Goal: Task Accomplishment & Management: Manage account settings

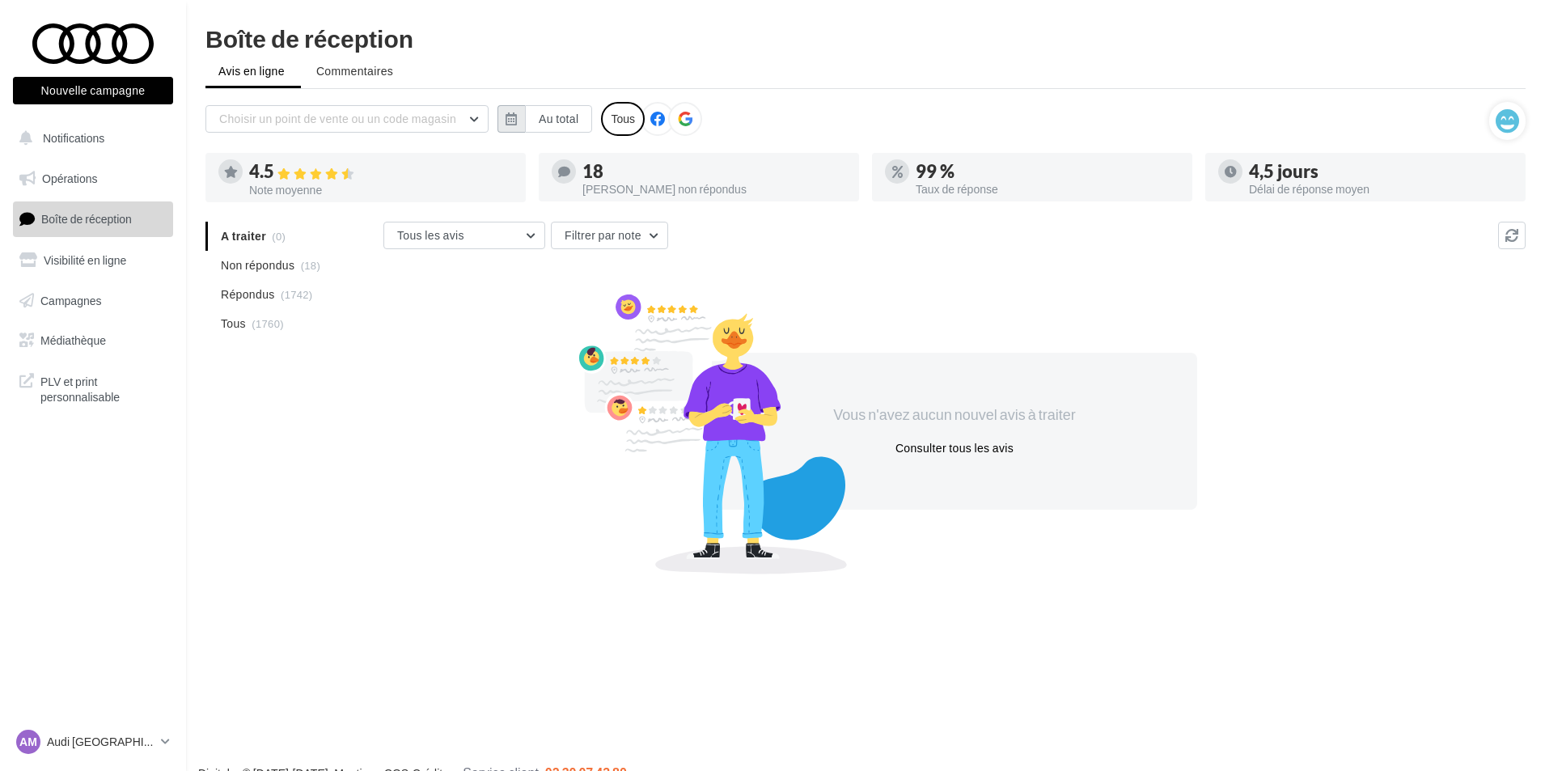
click at [511, 110] on button "button" at bounding box center [510, 118] width 27 height 27
click at [577, 220] on button "1" at bounding box center [580, 216] width 24 height 24
click at [628, 208] on button "3" at bounding box center [635, 216] width 24 height 24
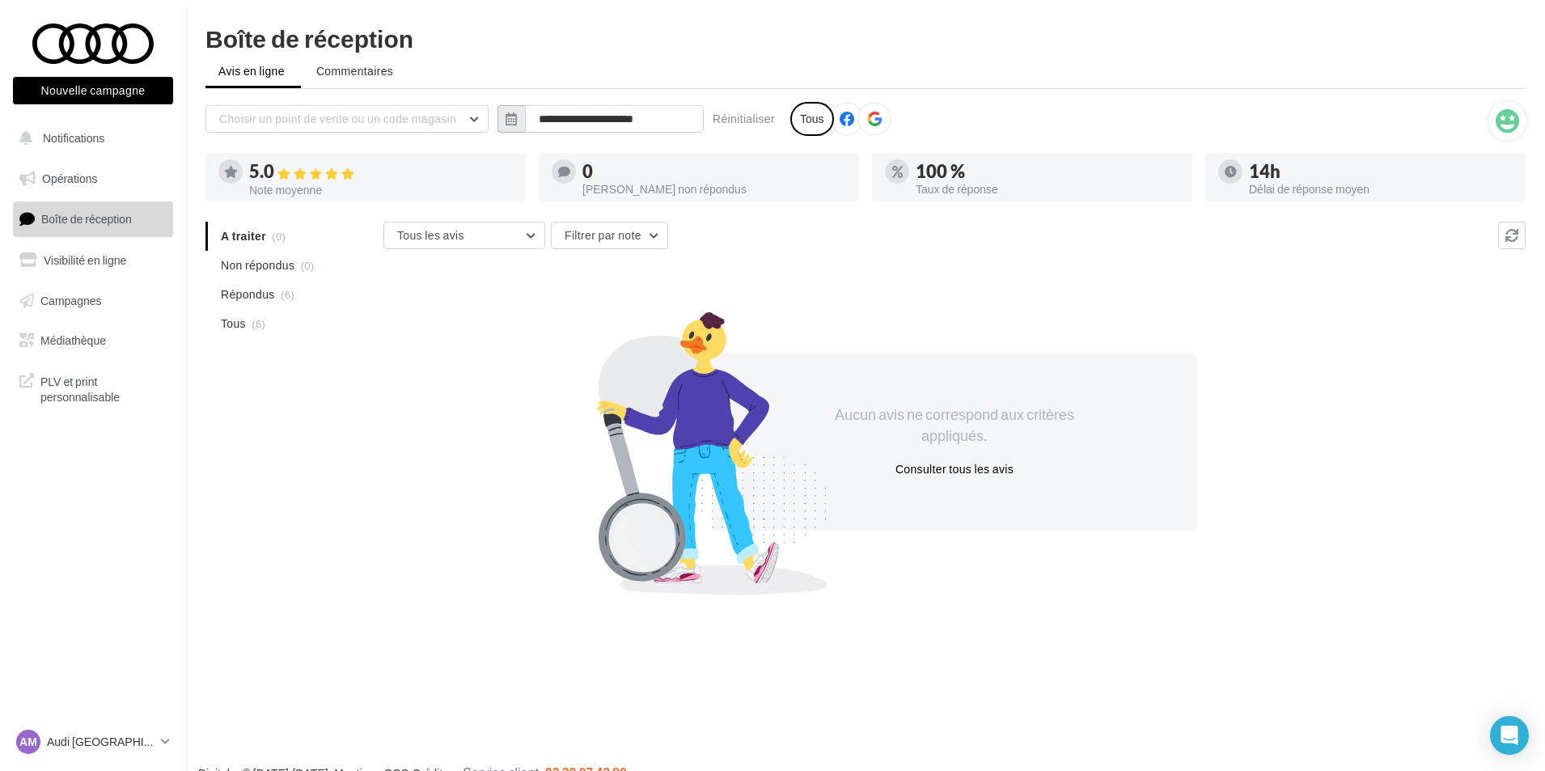
click at [516, 118] on icon "button" at bounding box center [510, 118] width 11 height 13
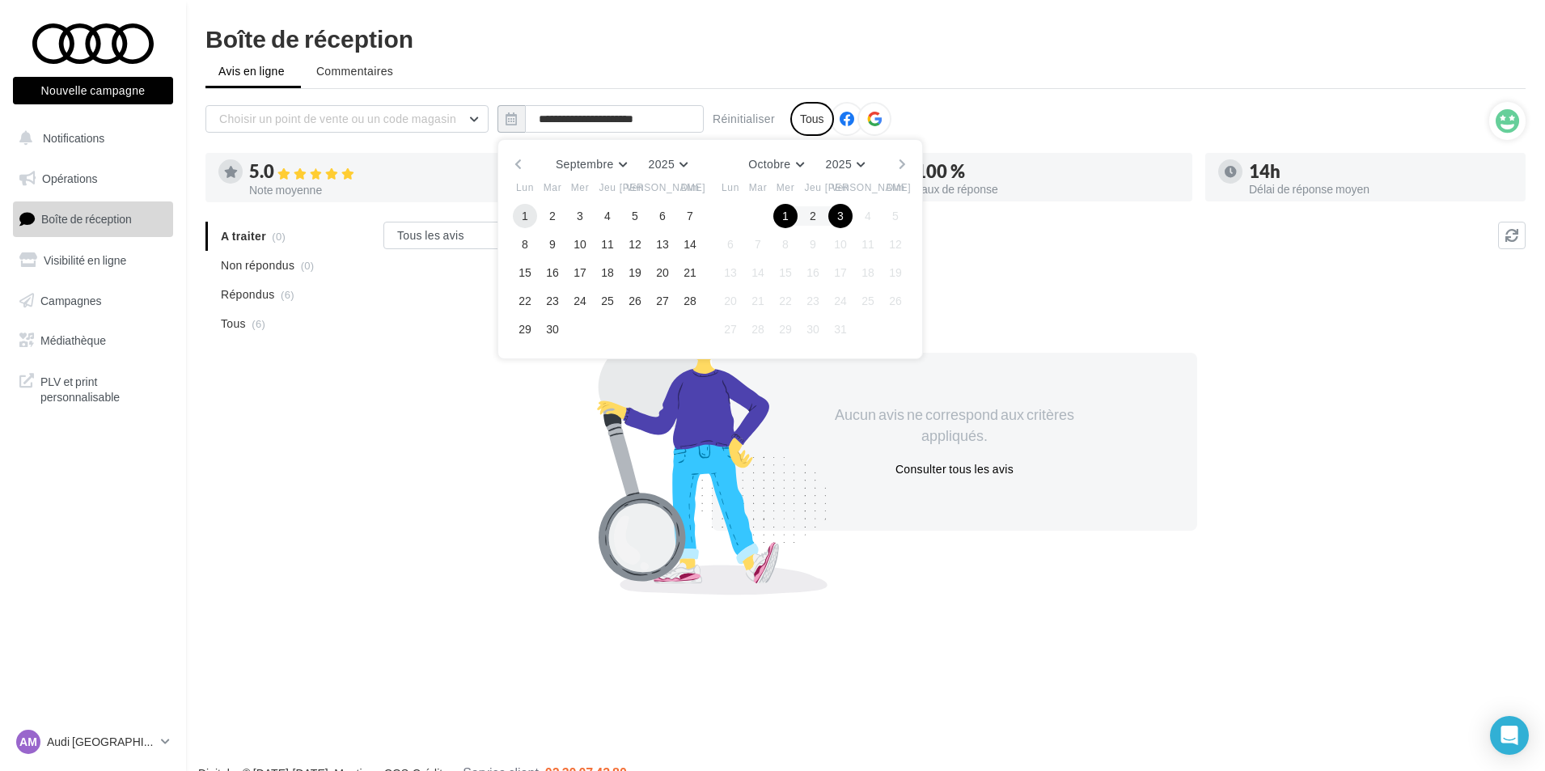
click at [529, 218] on button "1" at bounding box center [525, 216] width 24 height 24
click at [560, 334] on button "30" at bounding box center [552, 329] width 24 height 24
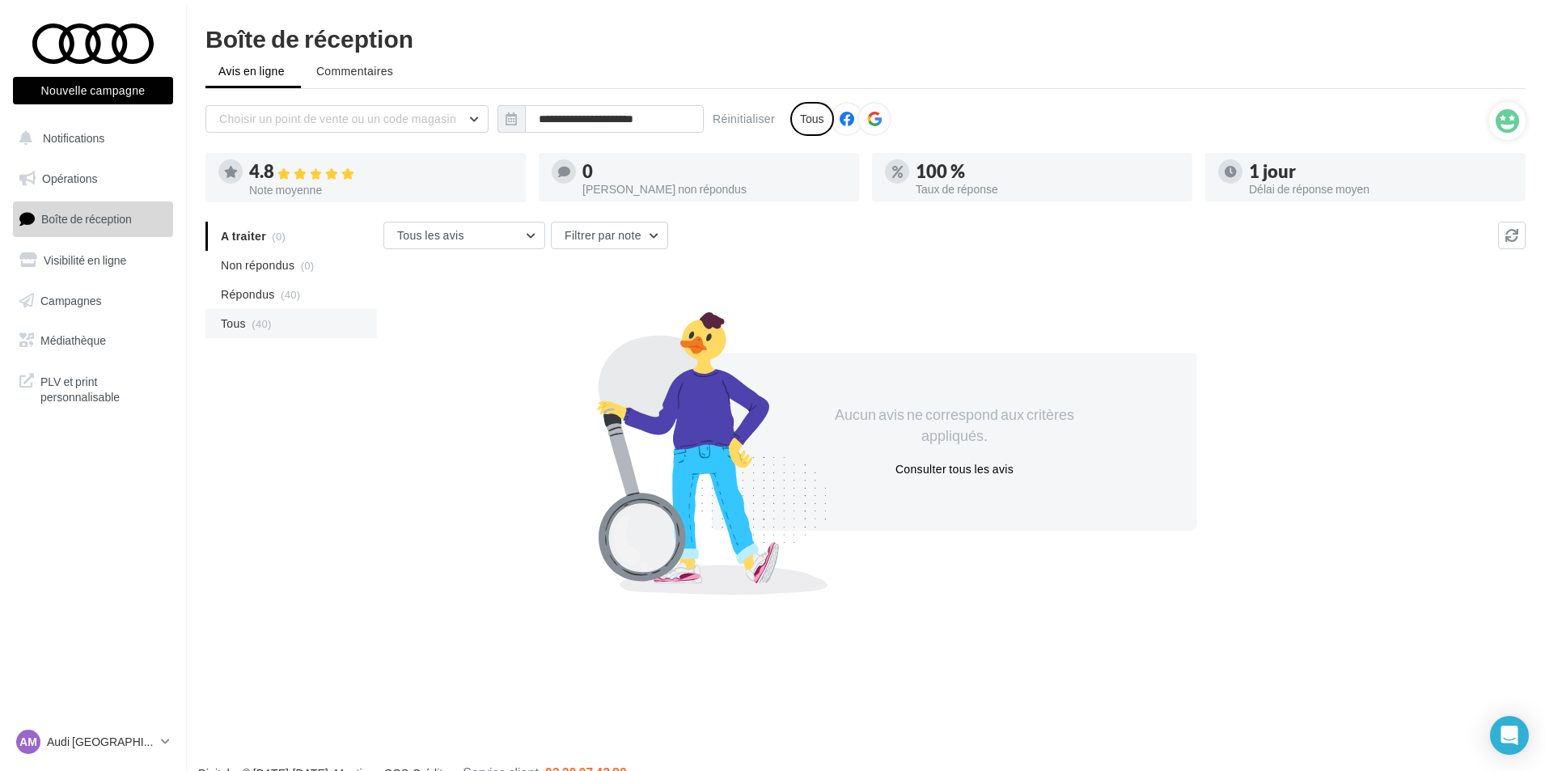
click at [244, 328] on span "Tous" at bounding box center [233, 323] width 25 height 16
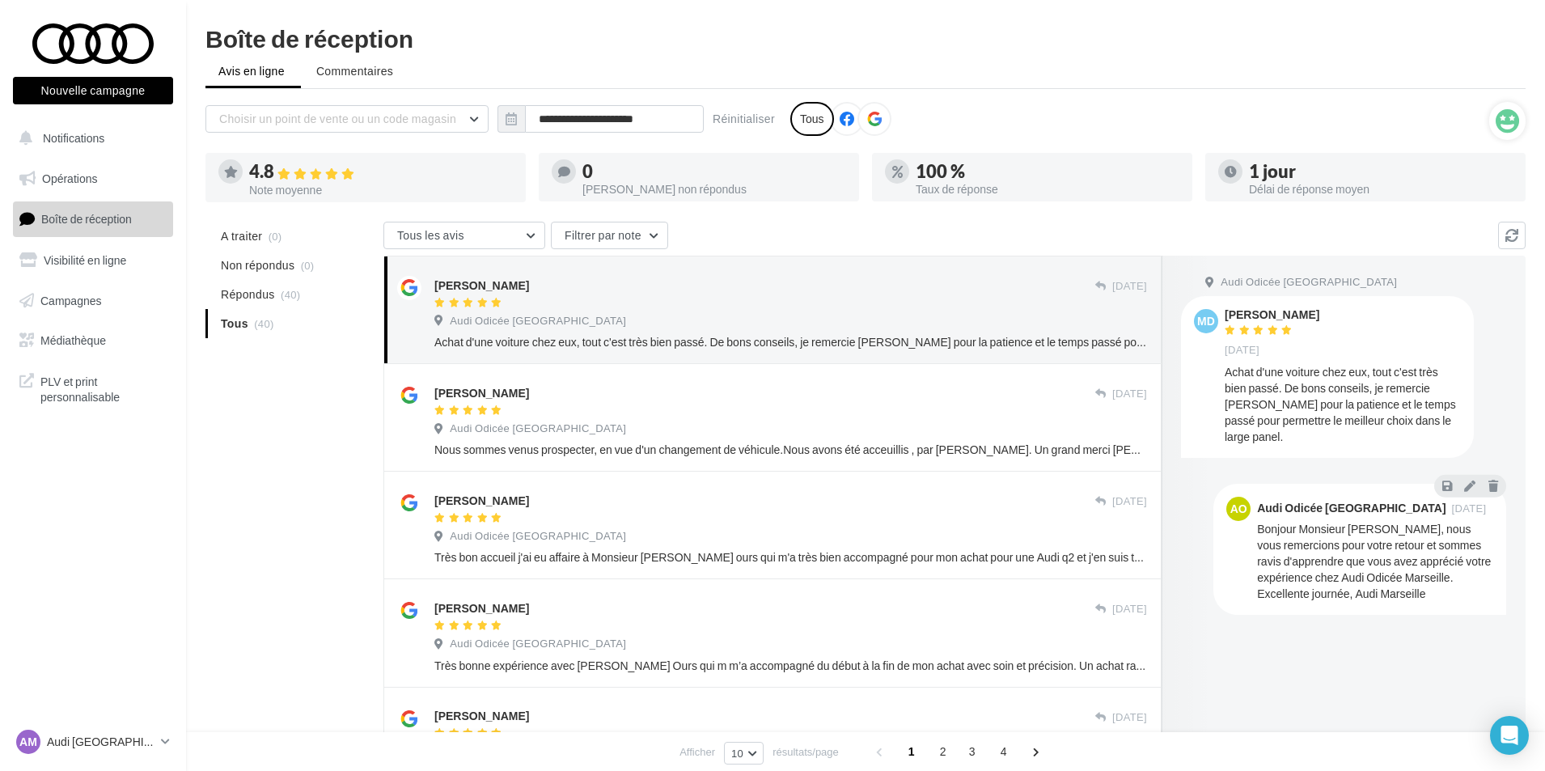
click at [277, 511] on div "A traiter (0) Non répondus (0) Répondus (40) Tous (40) Tous les avis Tous les a…" at bounding box center [865, 783] width 1320 height 1123
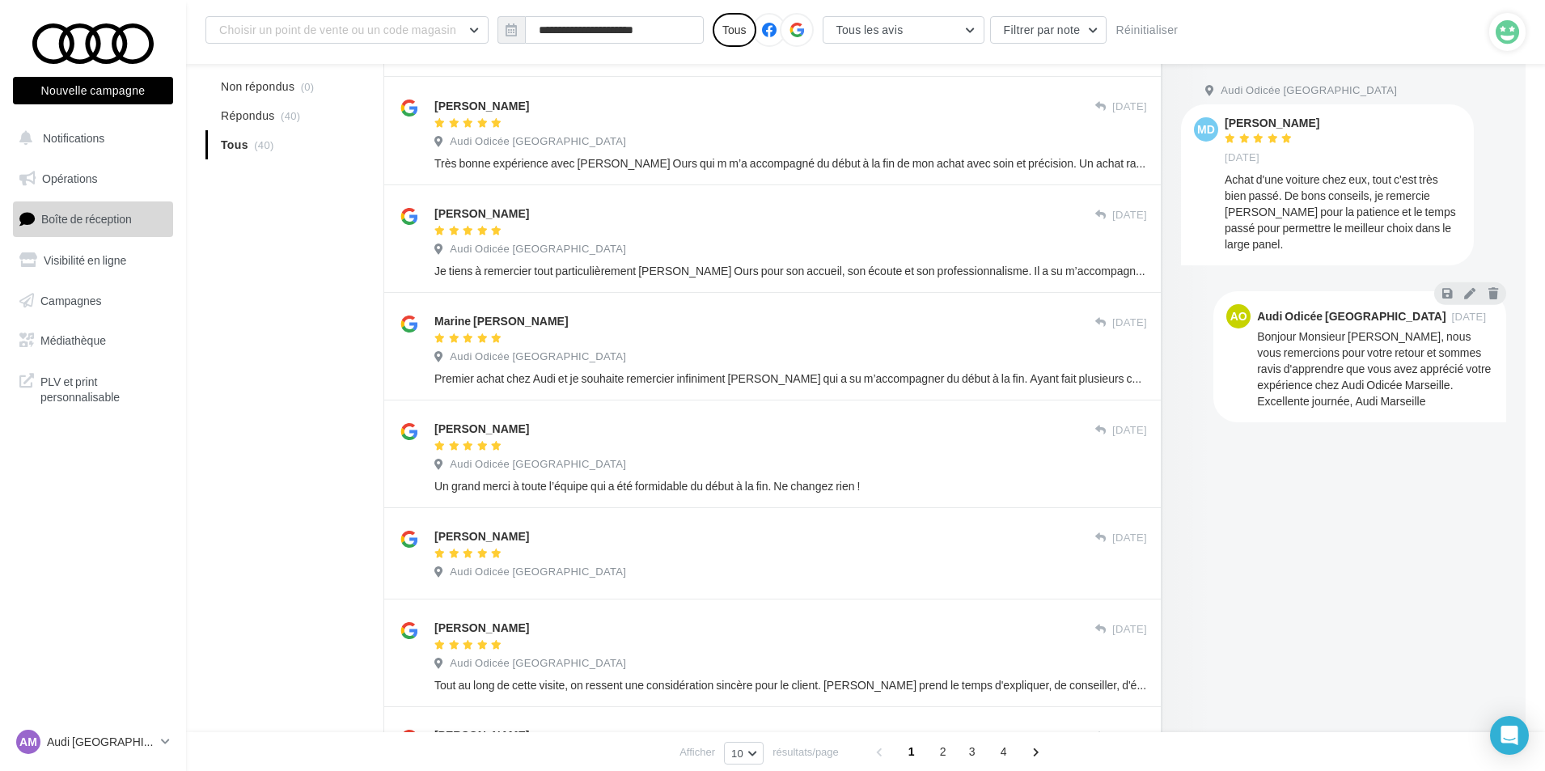
scroll to position [657, 0]
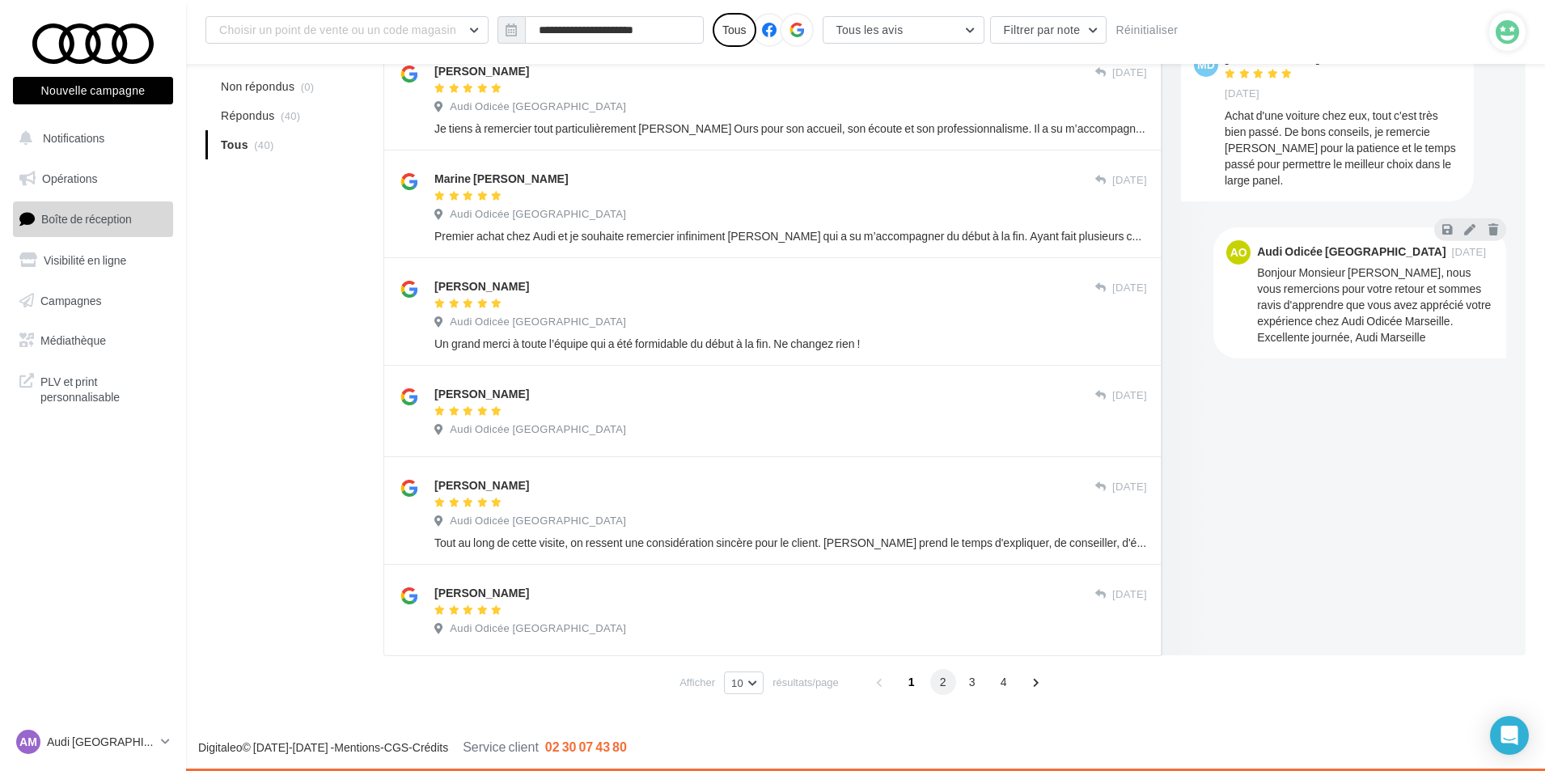
click at [943, 682] on span "2" at bounding box center [943, 682] width 26 height 26
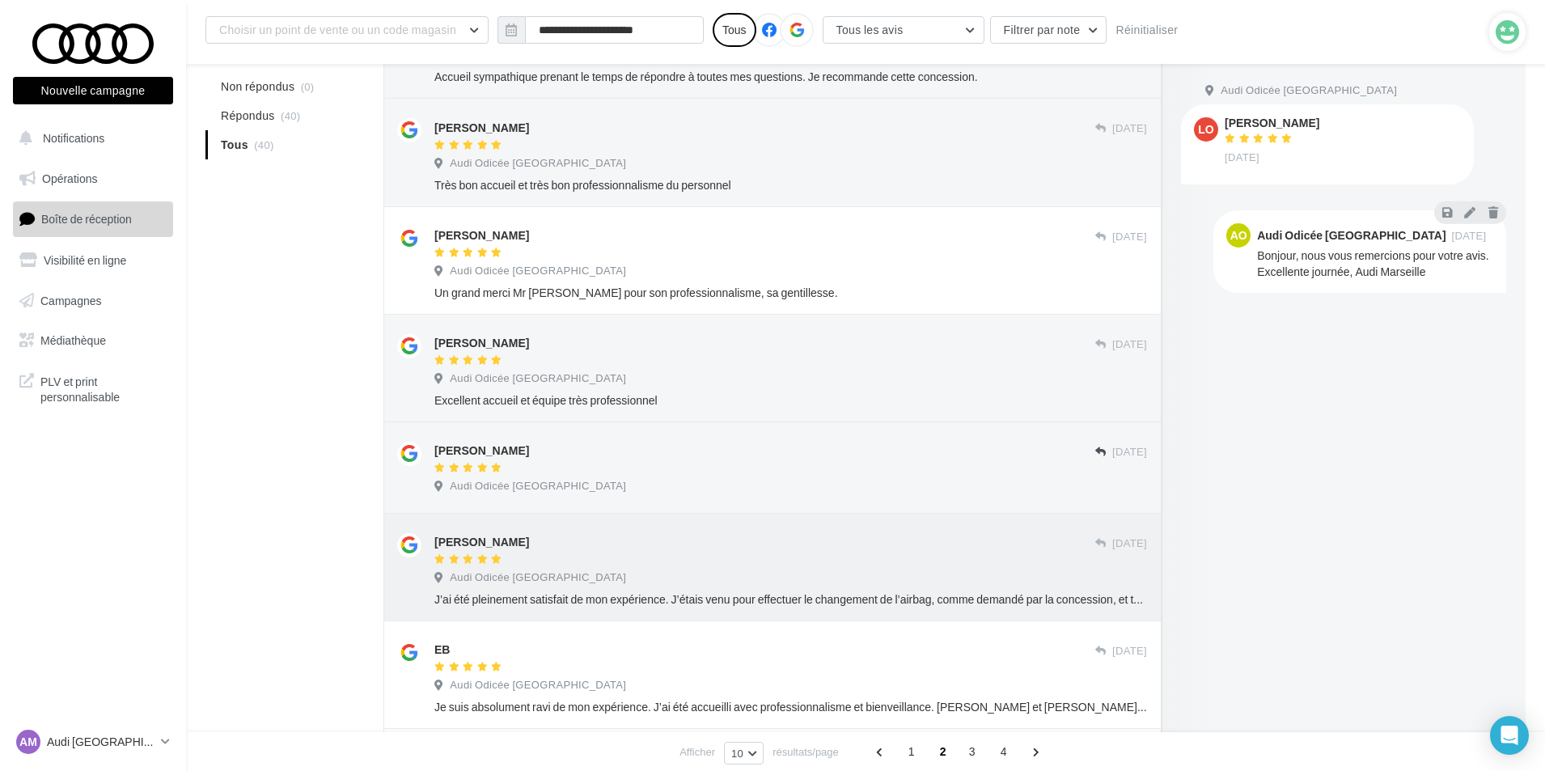
scroll to position [577, 0]
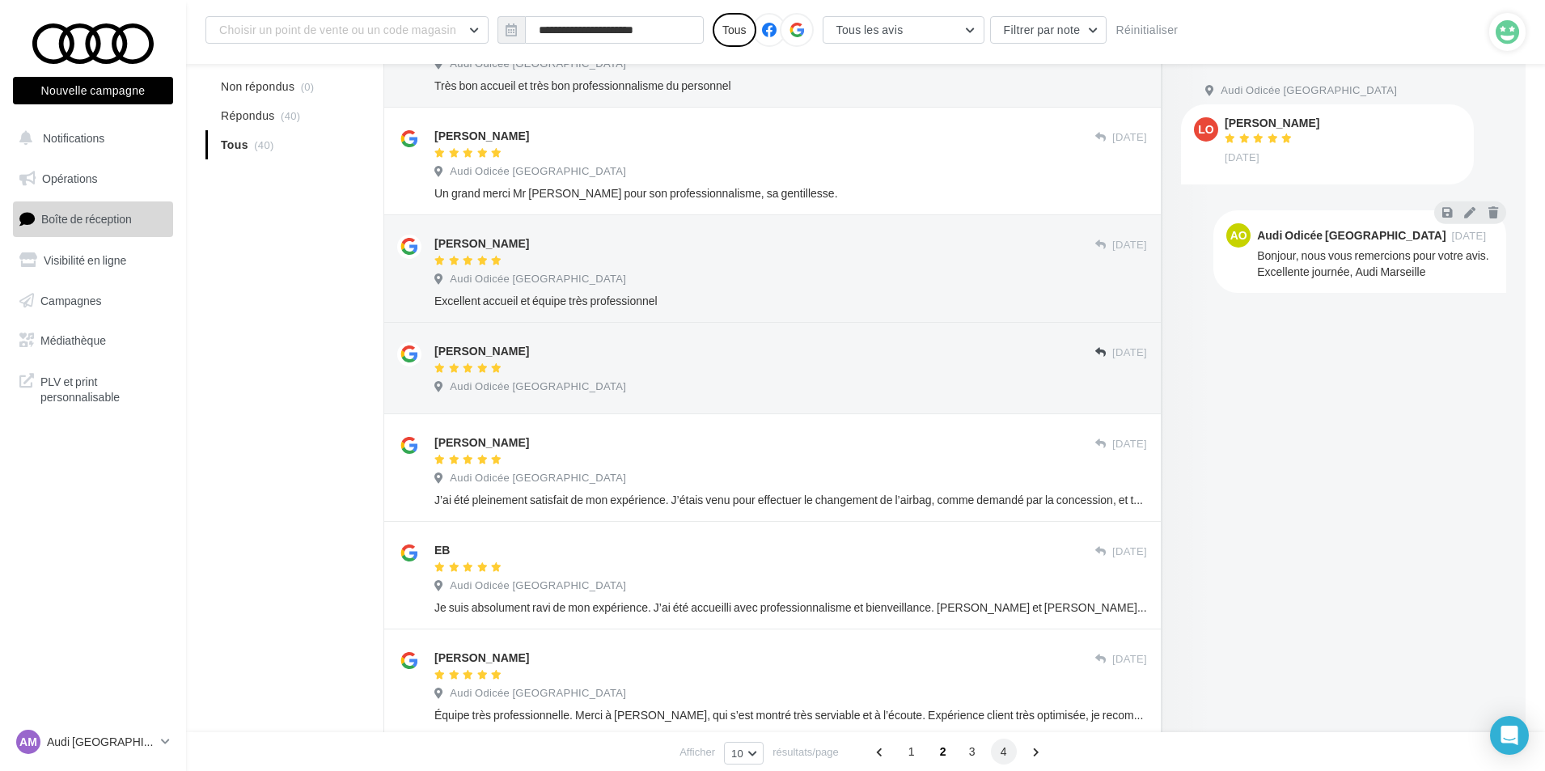
click at [1008, 754] on span "4" at bounding box center [1004, 751] width 26 height 26
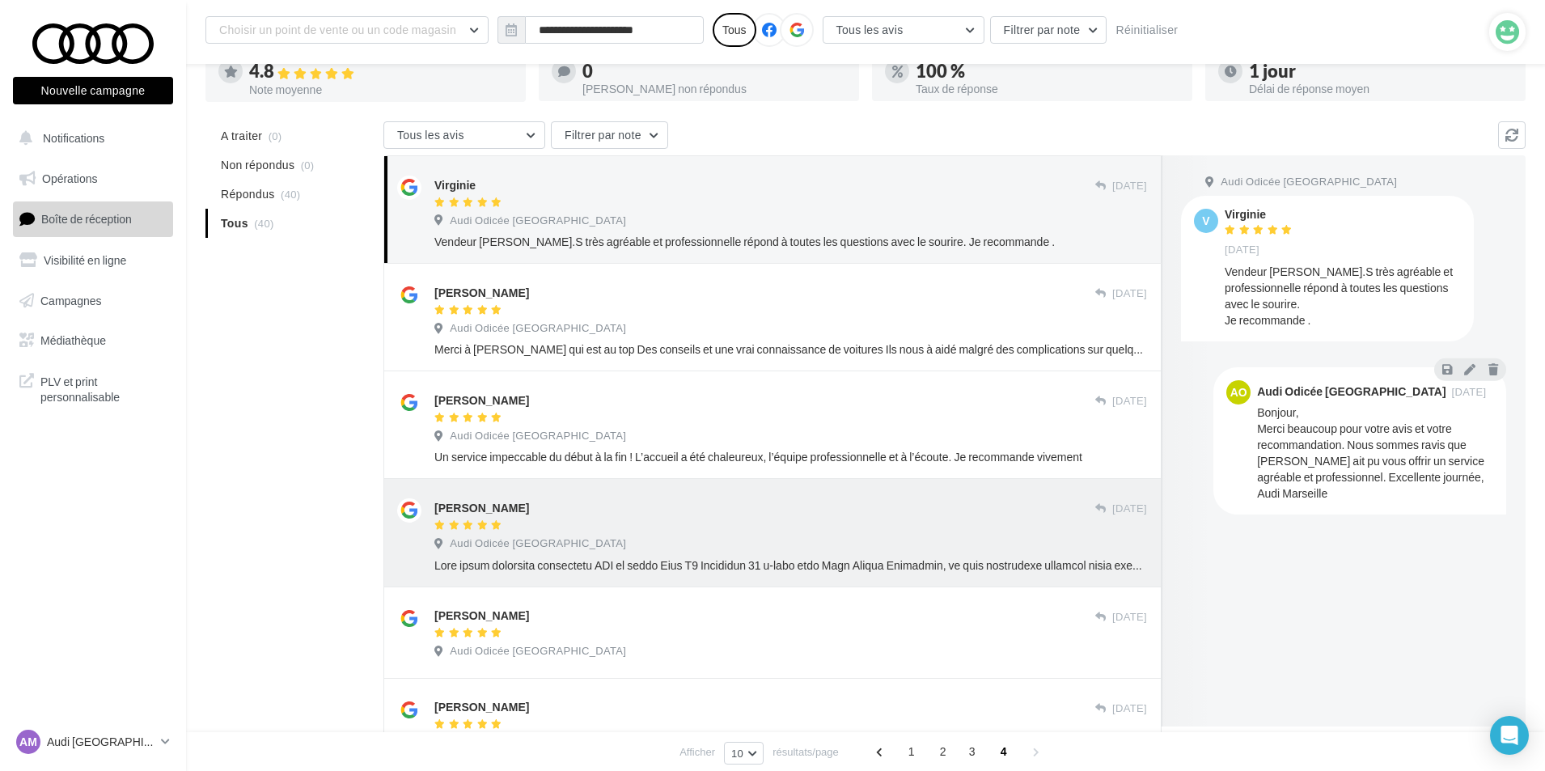
scroll to position [108, 0]
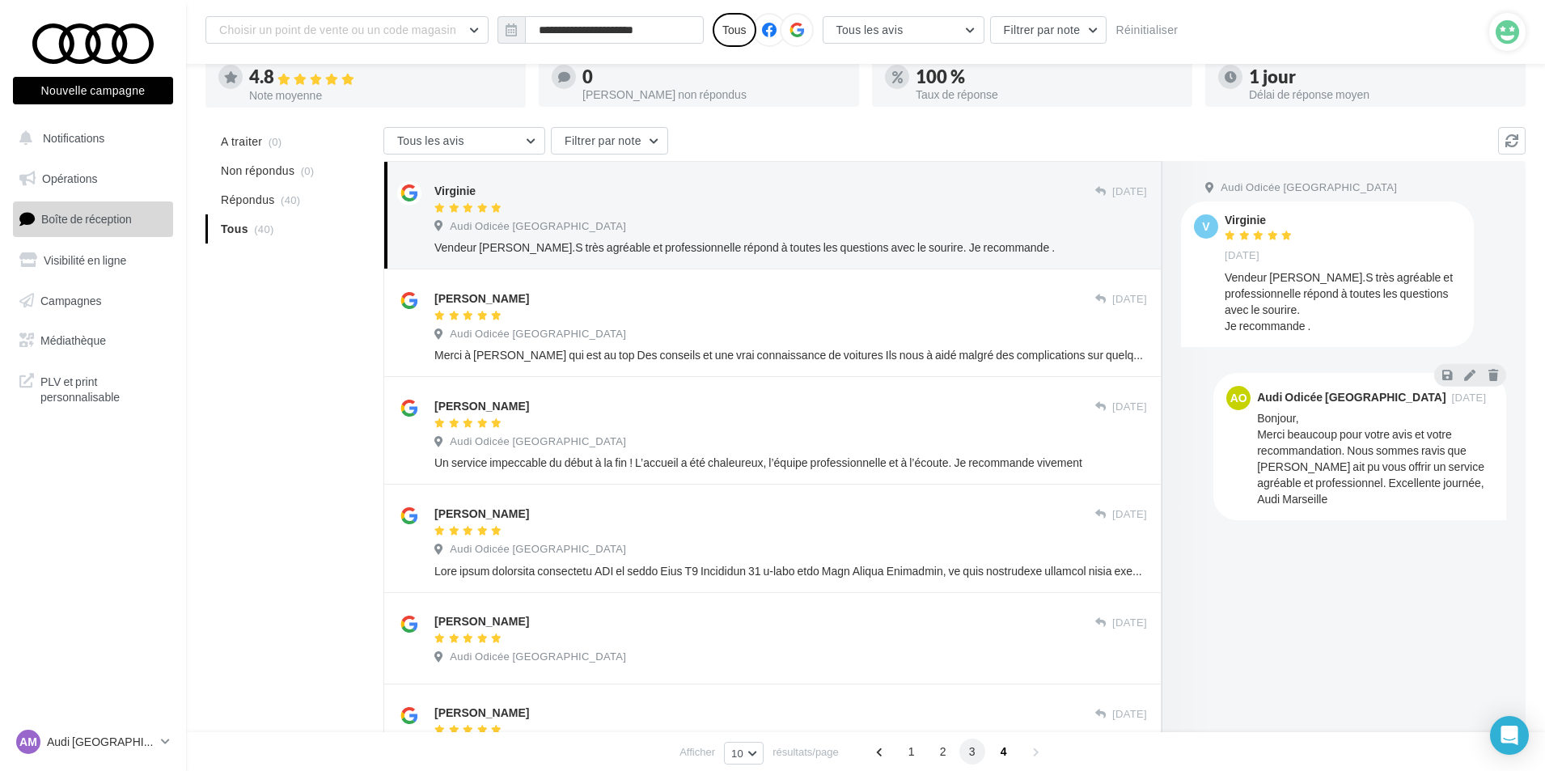
click at [973, 746] on span "3" at bounding box center [972, 751] width 26 height 26
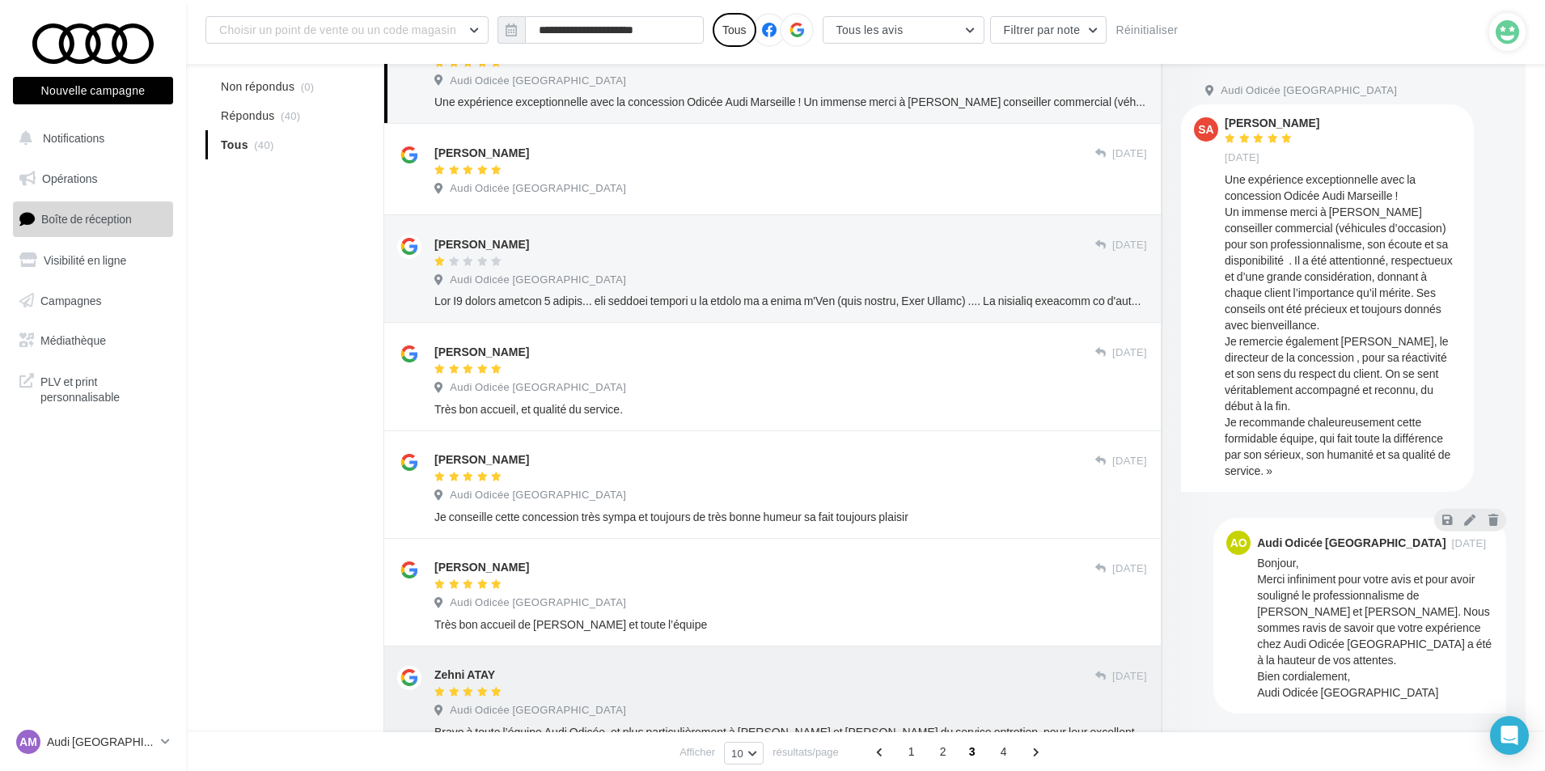
scroll to position [269, 0]
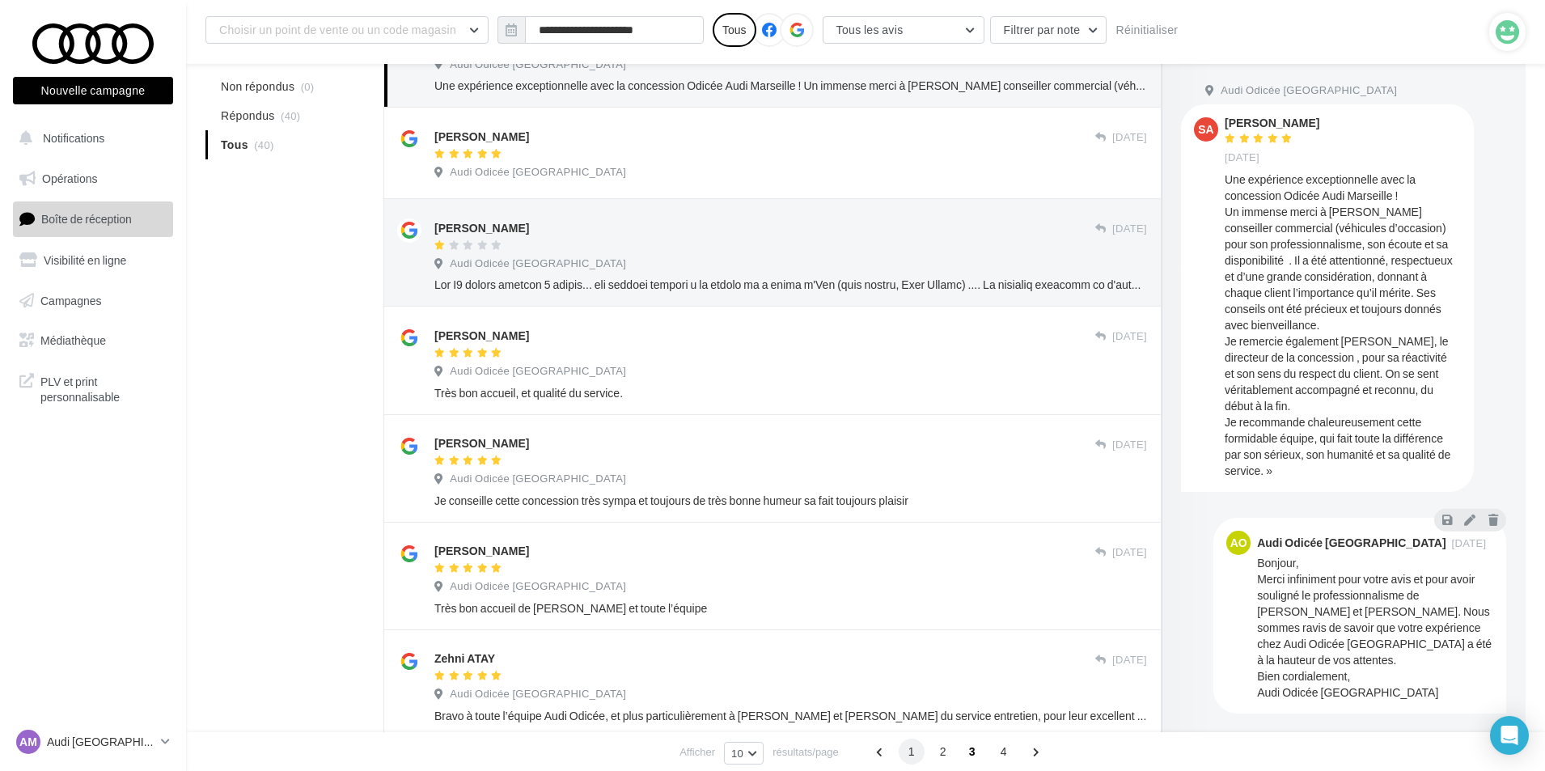
click at [913, 761] on span "1" at bounding box center [911, 751] width 26 height 26
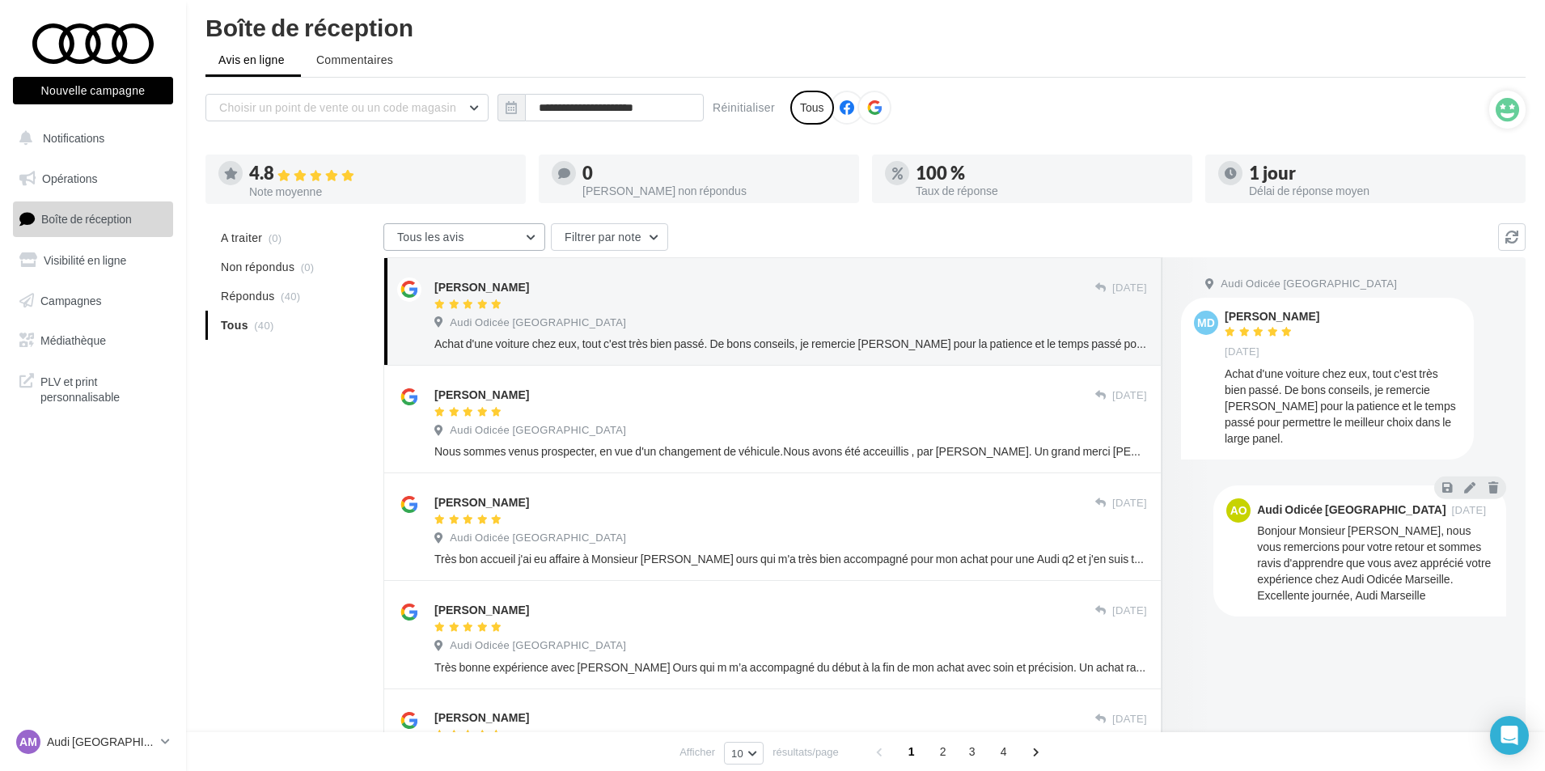
scroll to position [0, 0]
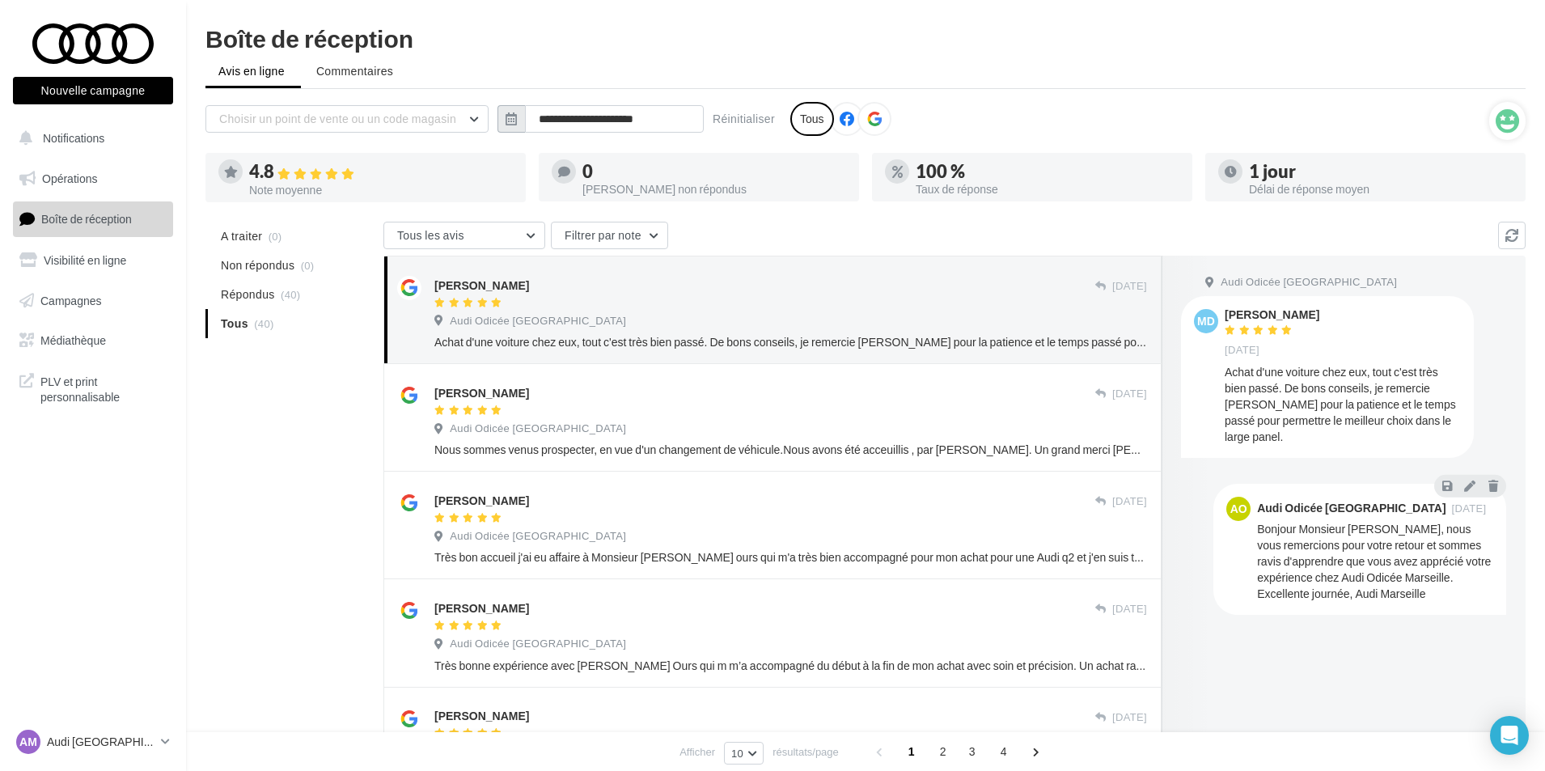
click at [500, 126] on button "button" at bounding box center [510, 118] width 27 height 27
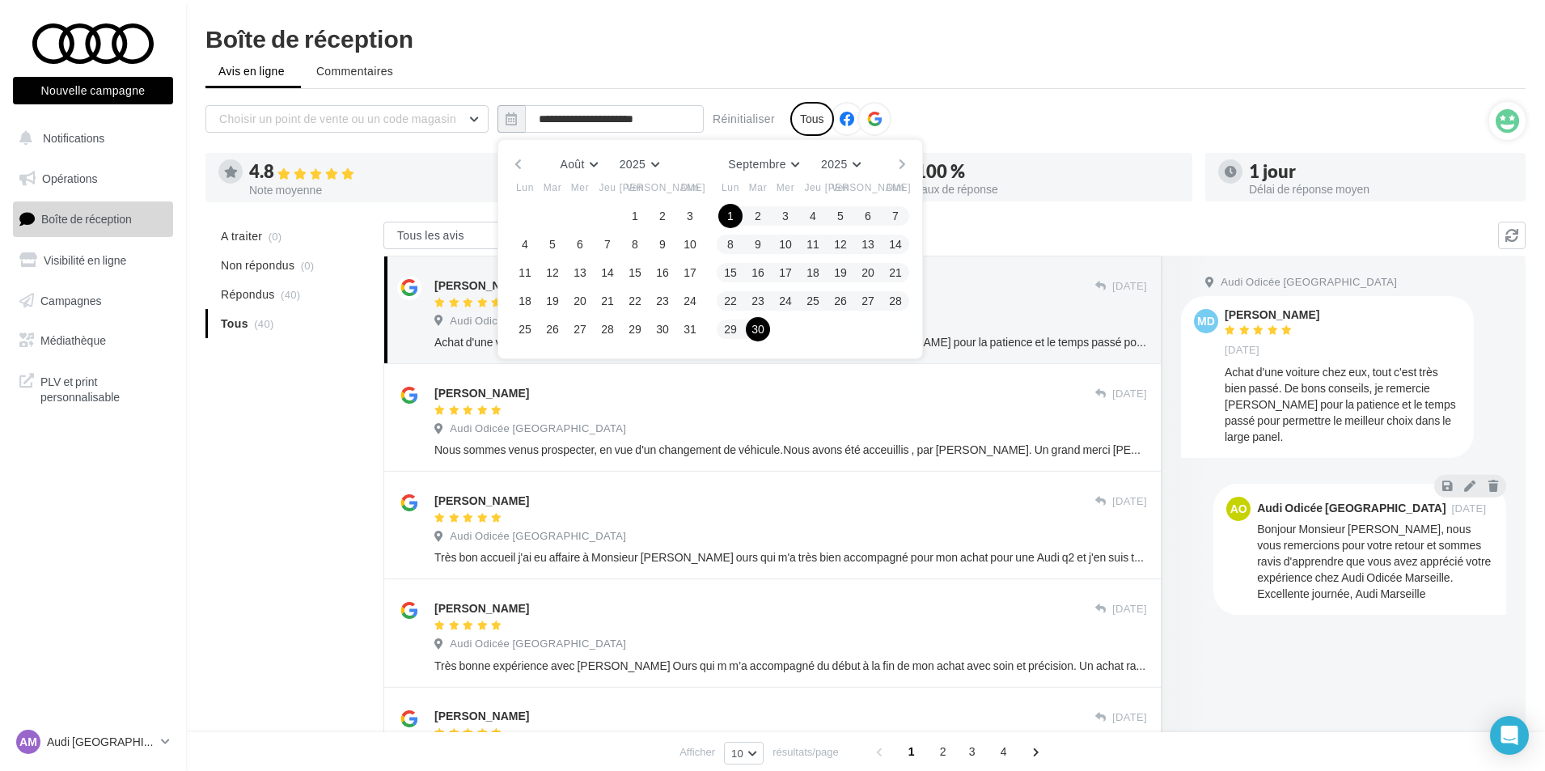
click at [893, 159] on div "Août [PERSON_NAME] Mars Avril Mai Juin Juillet Août Septembre Octobre Novembre …" at bounding box center [710, 164] width 370 height 23
click at [898, 163] on button "button" at bounding box center [902, 164] width 14 height 23
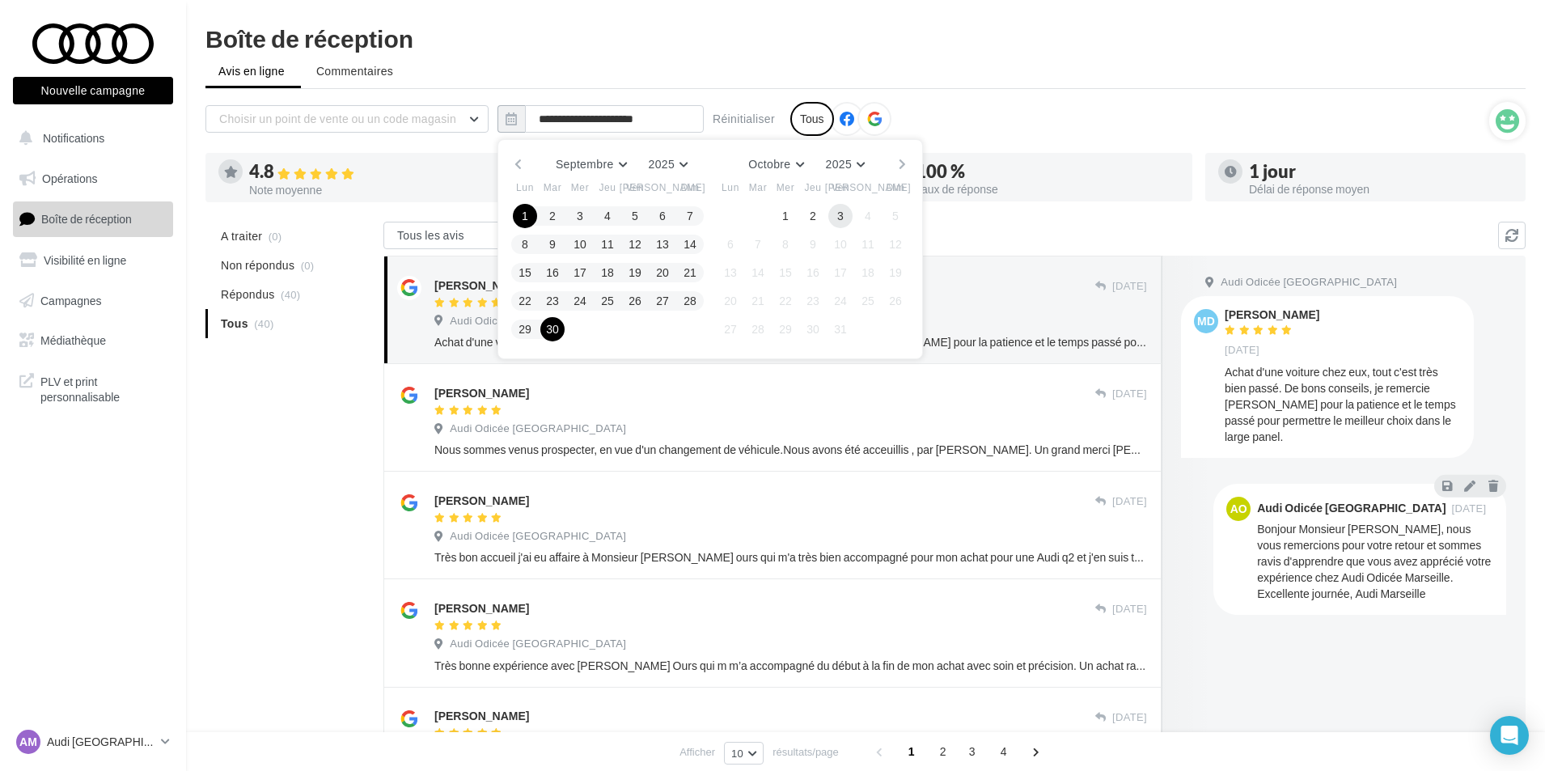
drag, startPoint x: 785, startPoint y: 212, endPoint x: 828, endPoint y: 212, distance: 42.9
click at [786, 212] on button "1" at bounding box center [785, 216] width 24 height 24
click at [835, 212] on button "3" at bounding box center [840, 216] width 24 height 24
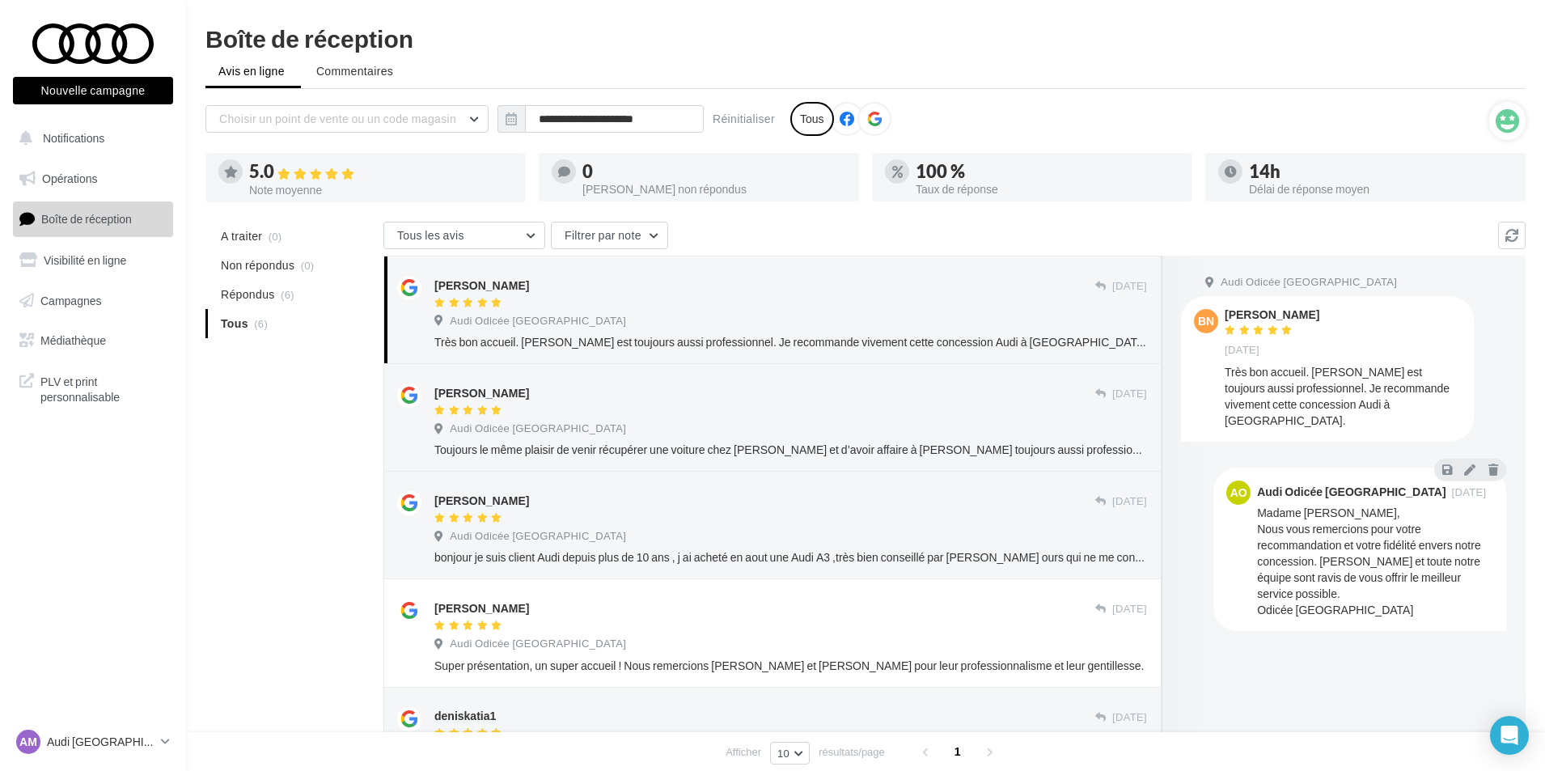
click at [278, 483] on div "A traiter (0) Non répondus (0) Répondus (6) Tous (6) Tous les avis Tous les avi…" at bounding box center [865, 584] width 1320 height 725
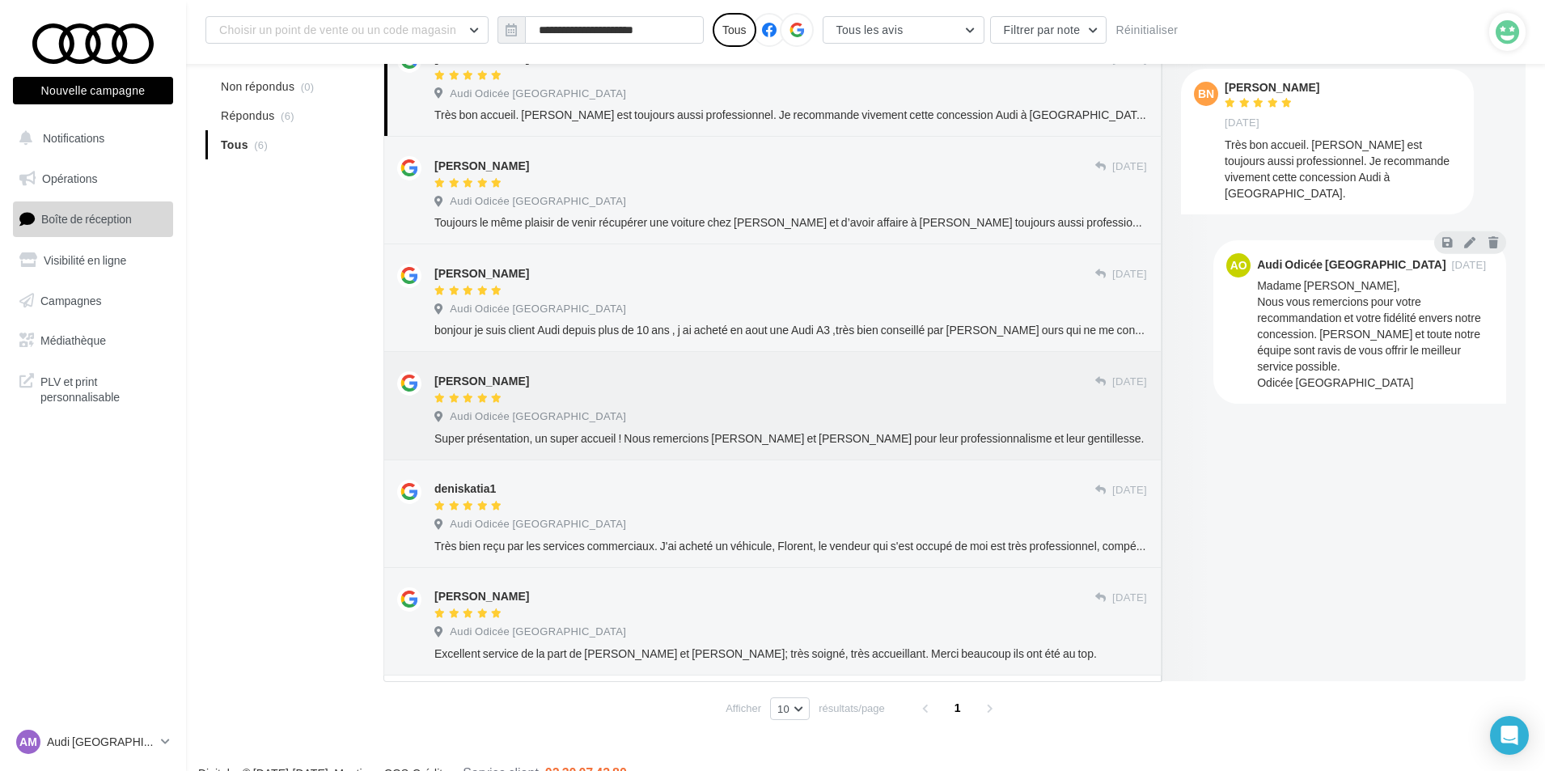
scroll to position [243, 0]
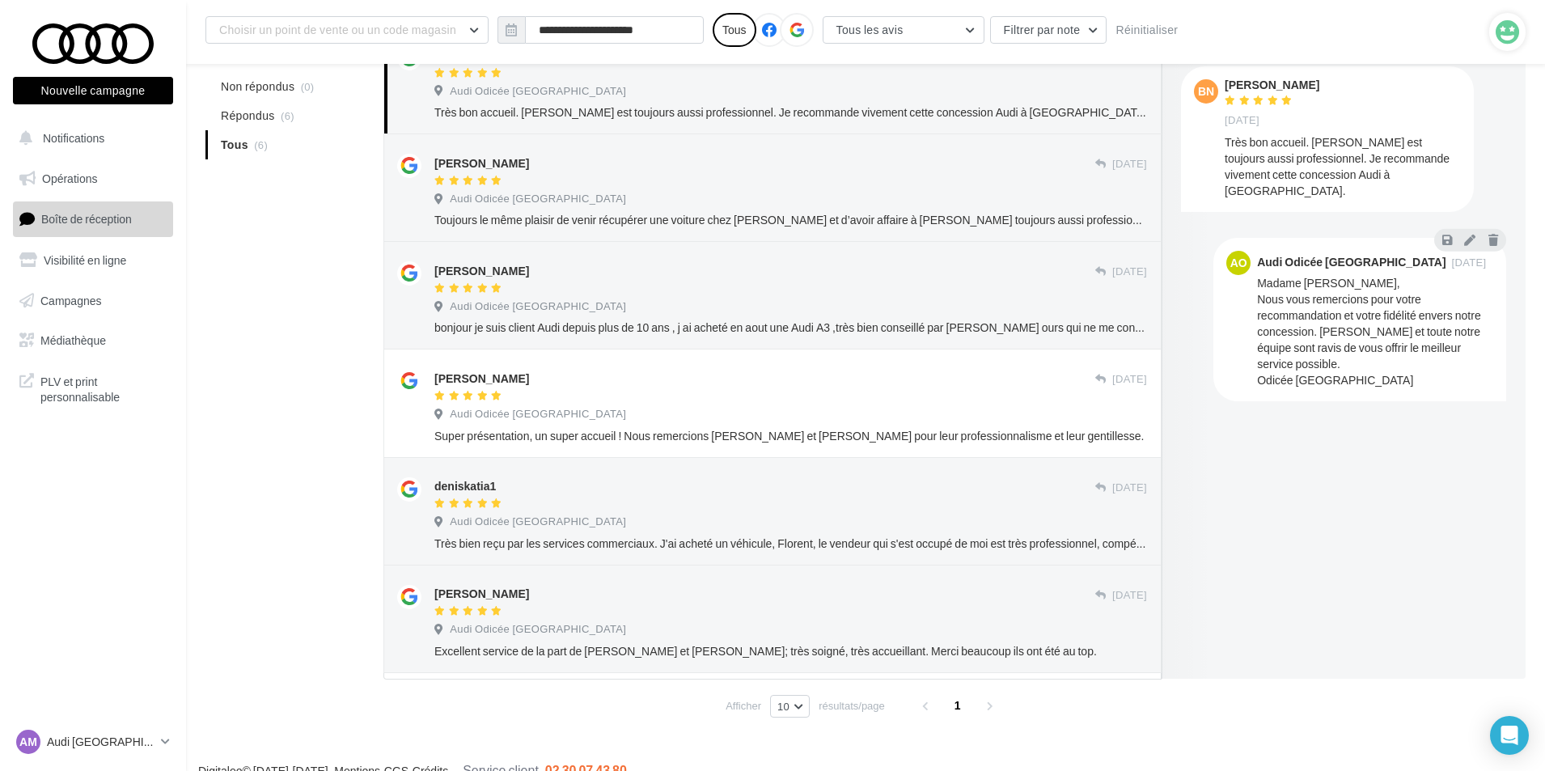
click at [286, 336] on div "A traiter (0) Non répondus (0) Répondus (6) Tous (6) Tous les avis Tous les avi…" at bounding box center [865, 358] width 1320 height 732
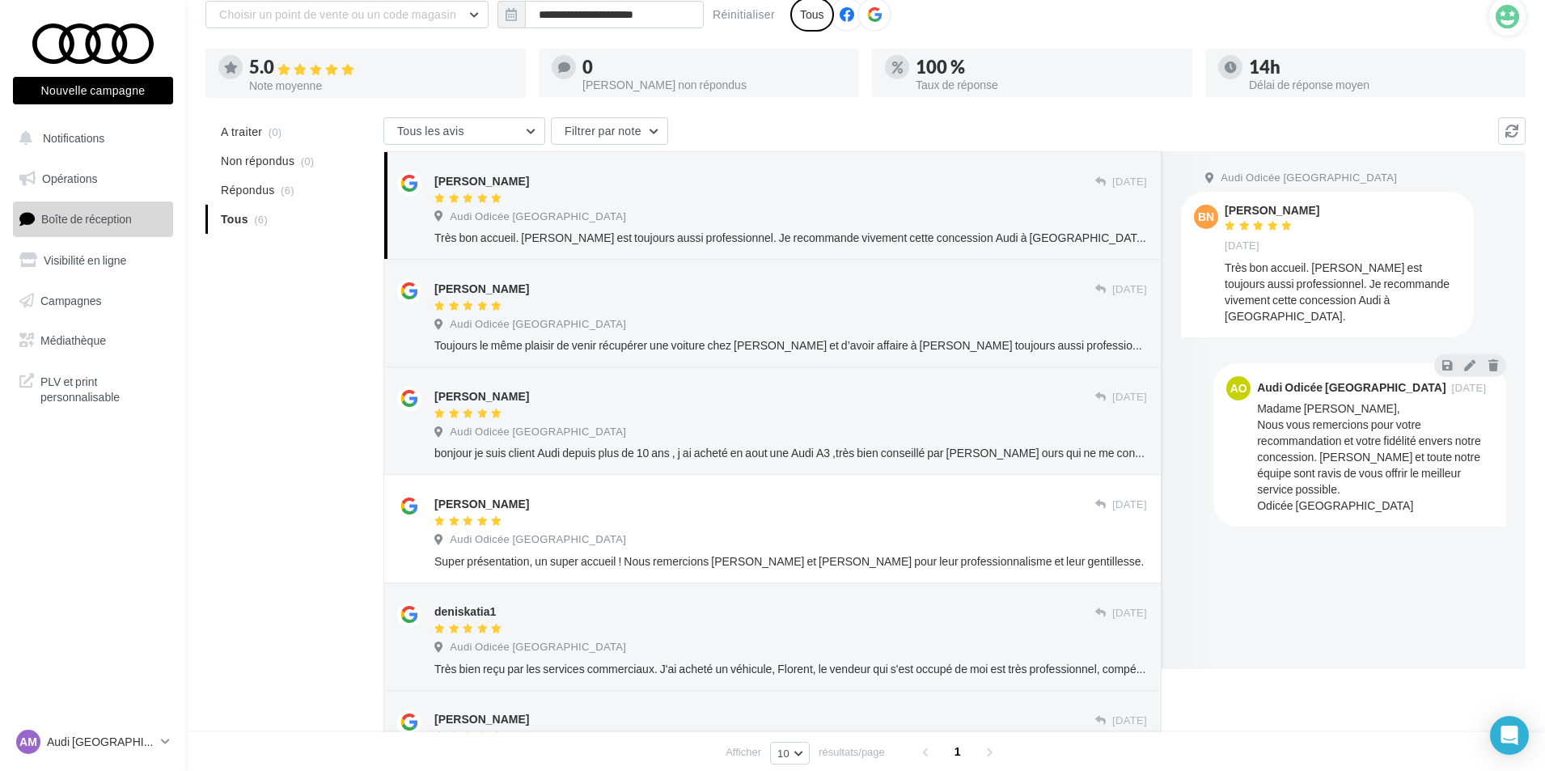
scroll to position [0, 0]
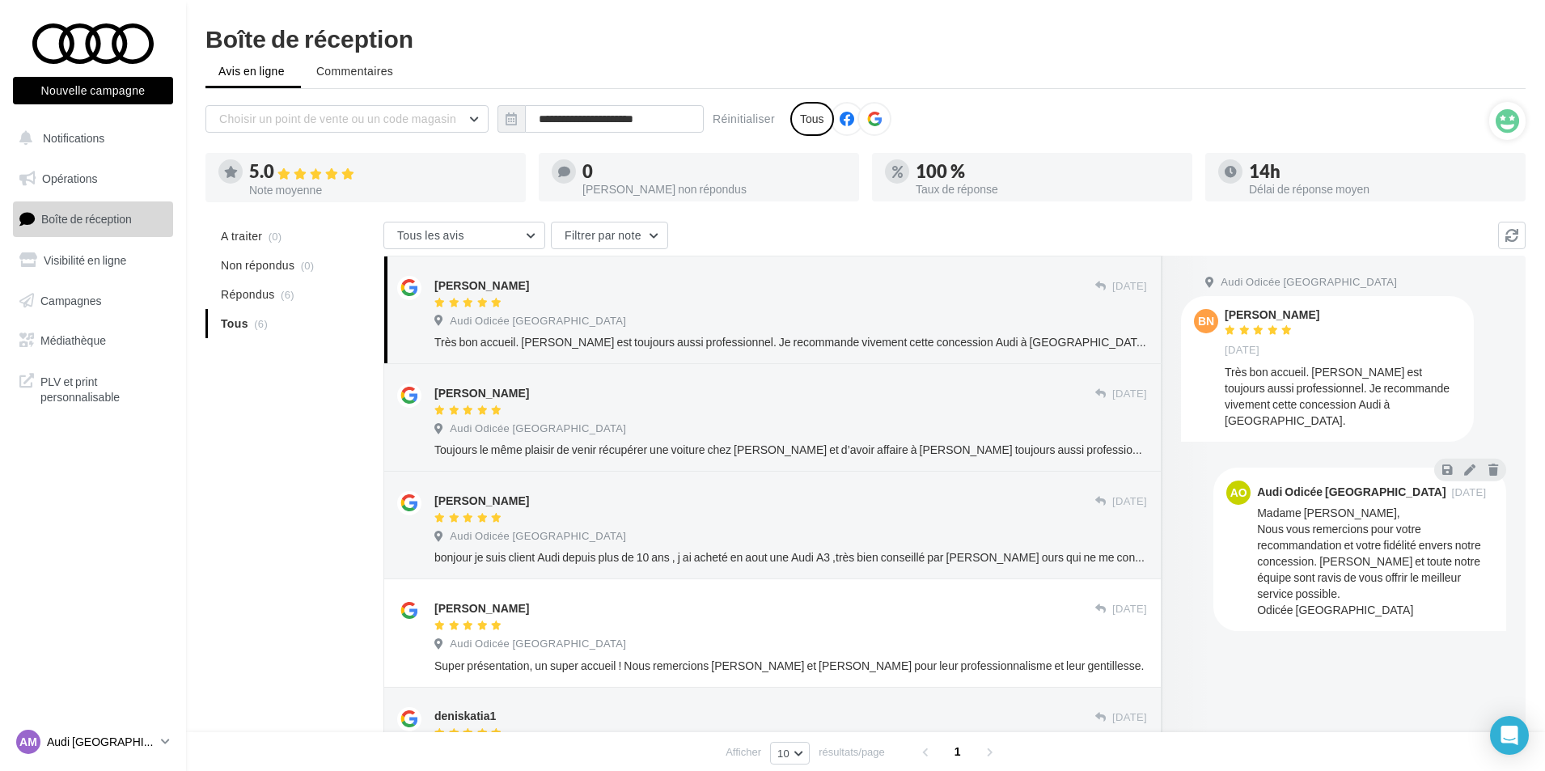
click at [89, 744] on p "Audi [GEOGRAPHIC_DATA]" at bounding box center [101, 741] width 108 height 16
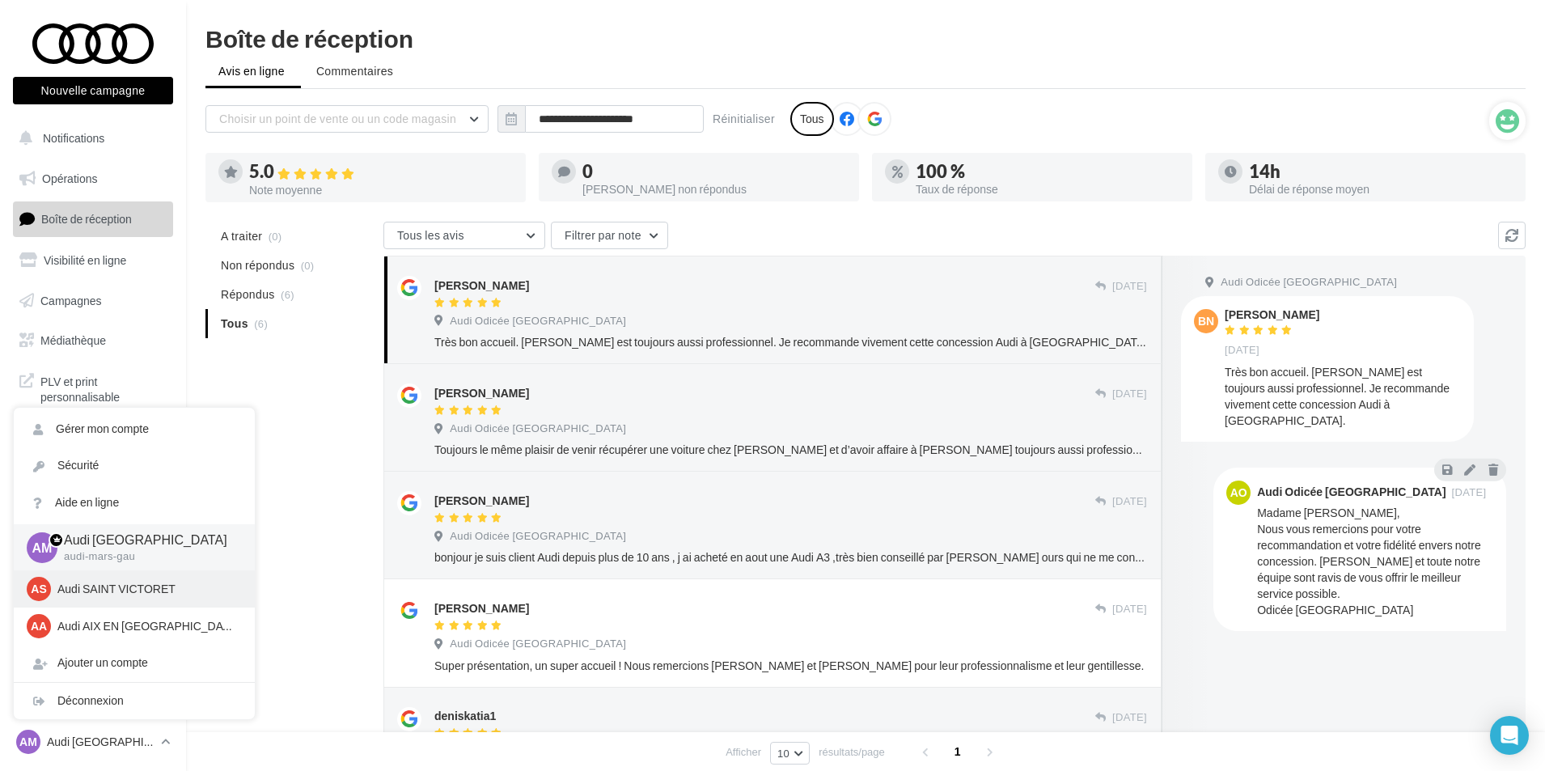
click at [82, 590] on p "Audi SAINT VICTORET" at bounding box center [146, 589] width 178 height 16
